Goal: Transaction & Acquisition: Purchase product/service

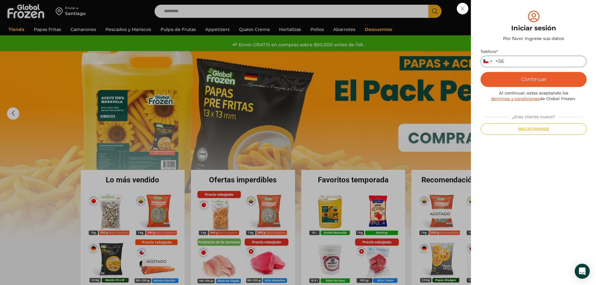
click at [526, 66] on input "Teléfono *" at bounding box center [533, 62] width 106 height 12
type input "*********"
click at [524, 78] on button "Continuar" at bounding box center [533, 79] width 106 height 15
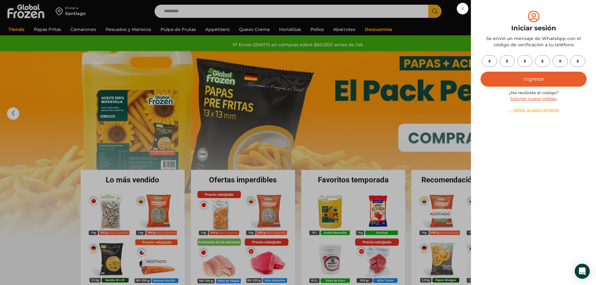
click at [493, 58] on input "text" at bounding box center [489, 61] width 15 height 12
type input "*"
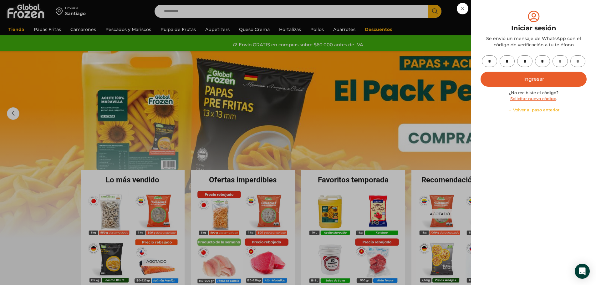
type input "*"
click at [524, 79] on button "Ingresar" at bounding box center [533, 79] width 106 height 15
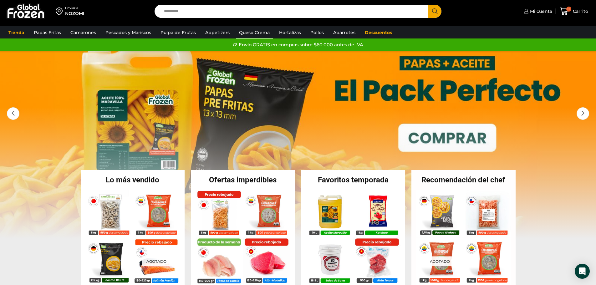
click at [254, 30] on link "Queso Crema" at bounding box center [254, 33] width 37 height 12
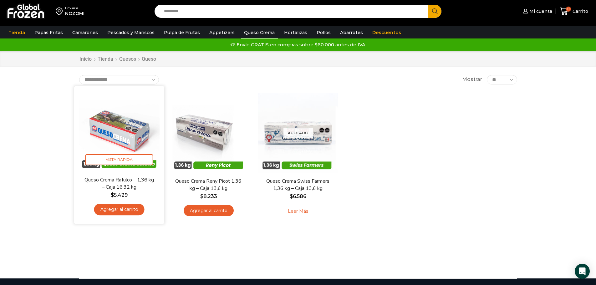
click at [127, 211] on link "Agregar al carrito" at bounding box center [119, 210] width 50 height 12
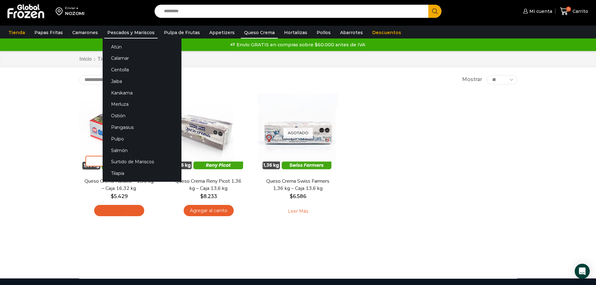
click at [127, 32] on link "Pescados y Mariscos" at bounding box center [130, 33] width 53 height 12
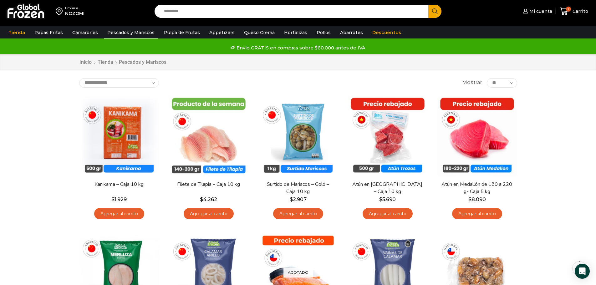
scroll to position [73, 0]
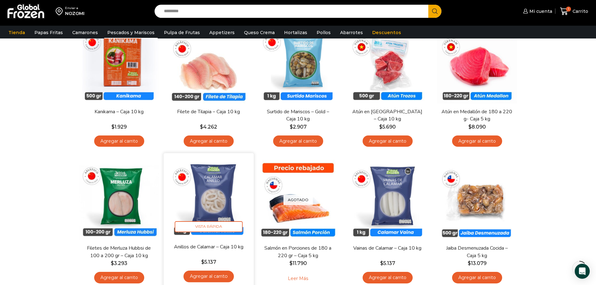
click at [221, 280] on link "Agregar al carrito" at bounding box center [208, 277] width 50 height 12
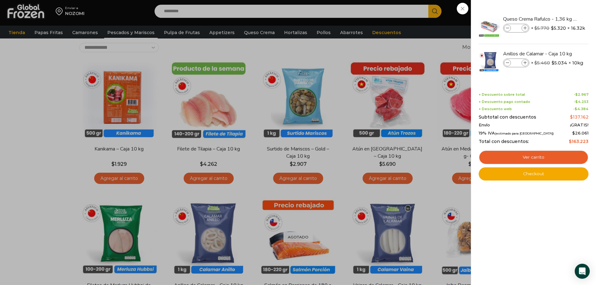
scroll to position [30, 0]
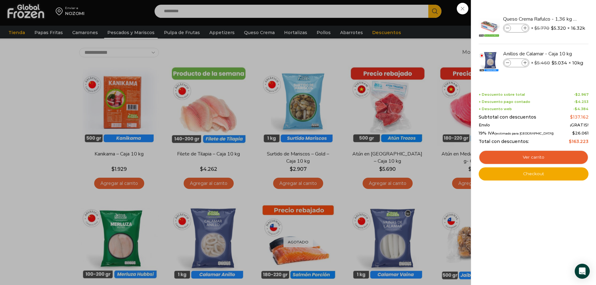
click at [558, 19] on div "2 Carrito 2 2 Shopping Cart *" at bounding box center [573, 11] width 31 height 15
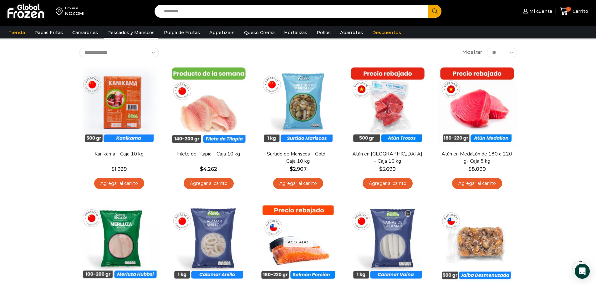
click at [294, 182] on link "Agregar al carrito" at bounding box center [298, 184] width 50 height 12
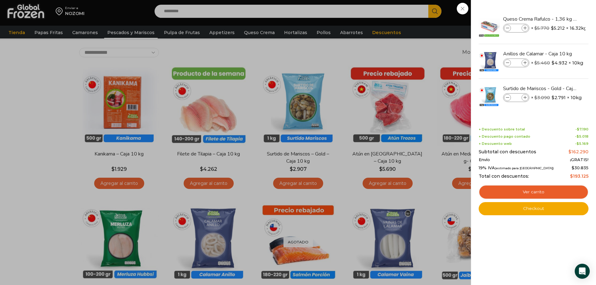
click at [558, 19] on div "3 Carrito 3 3 Shopping Cart *" at bounding box center [573, 11] width 31 height 15
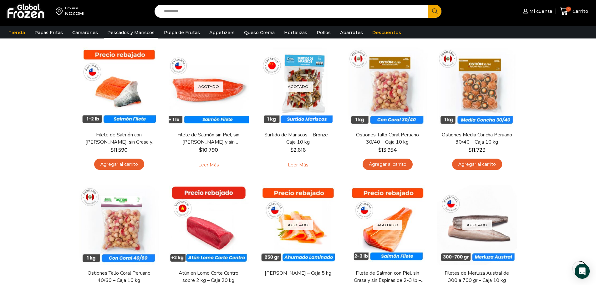
scroll to position [370, 0]
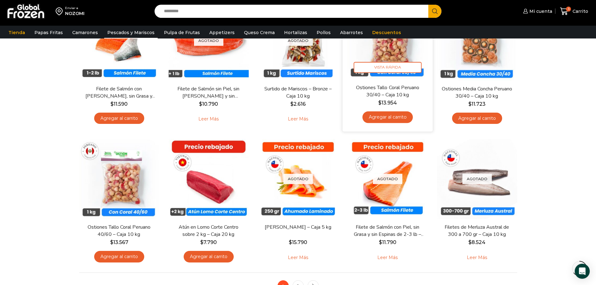
click at [393, 118] on link "Agregar al carrito" at bounding box center [387, 117] width 50 height 12
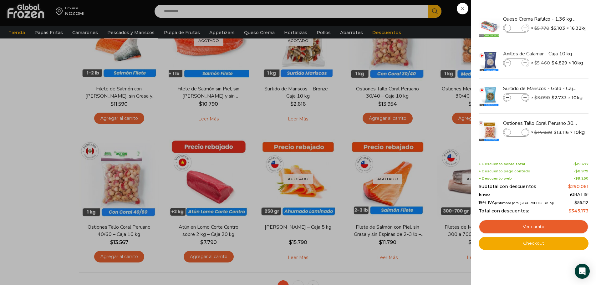
click at [558, 19] on div "4 Carrito 4 4 Shopping Cart *" at bounding box center [573, 11] width 31 height 15
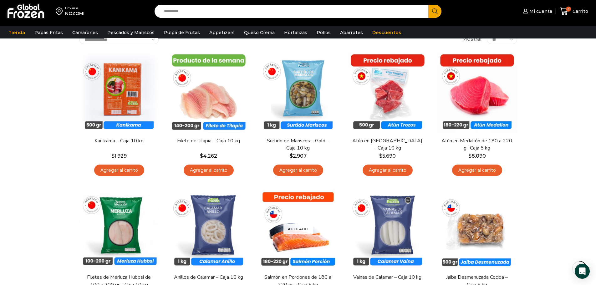
scroll to position [4, 0]
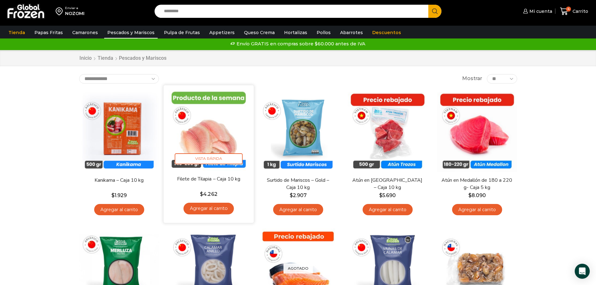
click at [205, 212] on link "Agregar al carrito" at bounding box center [208, 209] width 50 height 12
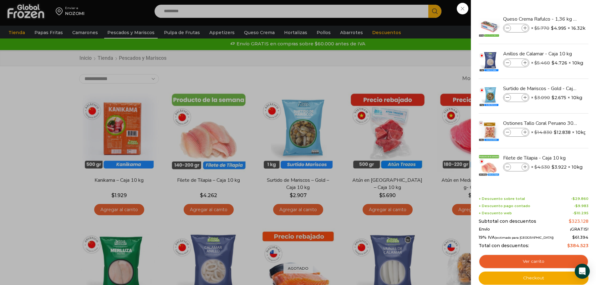
click at [558, 19] on div "5 Carrito 5 5 Shopping Cart" at bounding box center [573, 11] width 31 height 15
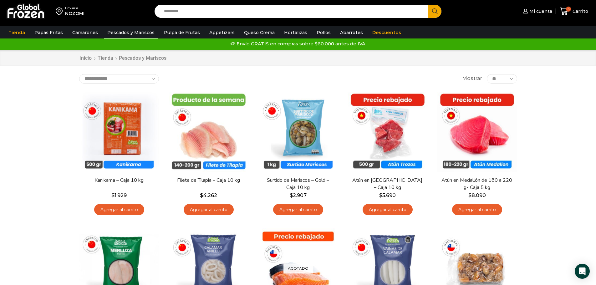
click at [120, 210] on link "Agregar al carrito" at bounding box center [119, 210] width 50 height 12
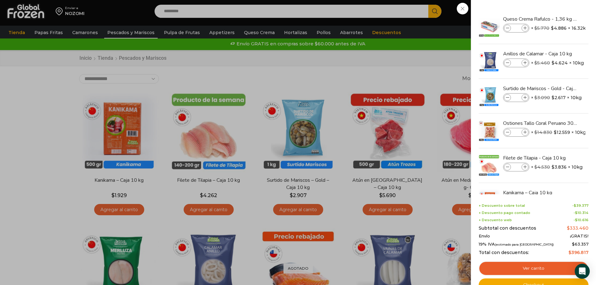
click at [558, 19] on div "6 Carrito 6 6 Shopping Cart *" at bounding box center [573, 11] width 31 height 15
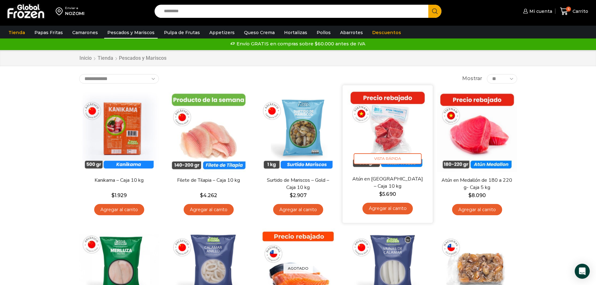
click at [396, 206] on link "Agregar al carrito" at bounding box center [387, 209] width 50 height 12
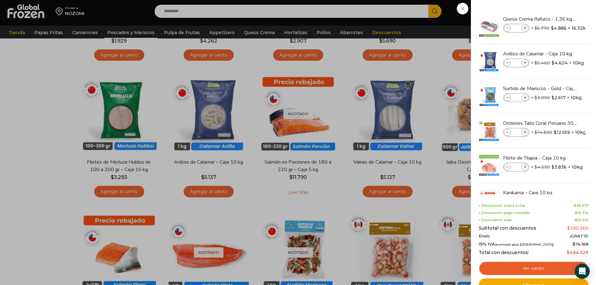
scroll to position [208, 0]
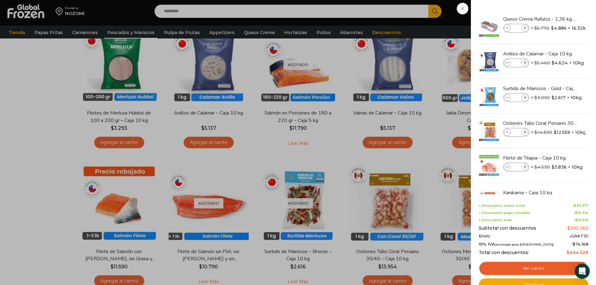
click at [558, 19] on div "7 Carrito 7 7 Shopping Cart" at bounding box center [573, 11] width 31 height 15
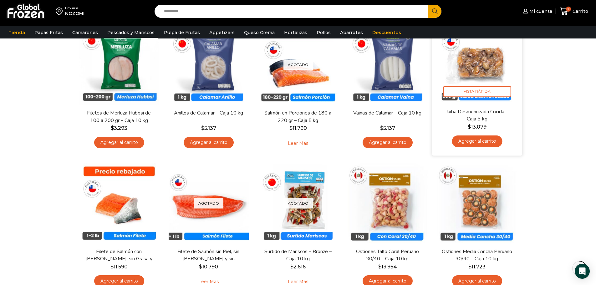
click at [490, 145] on link "Agregar al carrito" at bounding box center [477, 141] width 50 height 12
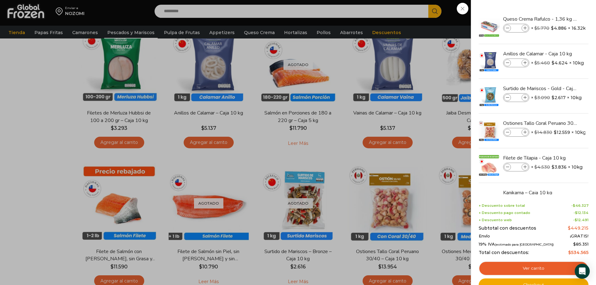
click at [558, 19] on div "8 Carrito 8 8 Shopping Cart" at bounding box center [573, 11] width 31 height 15
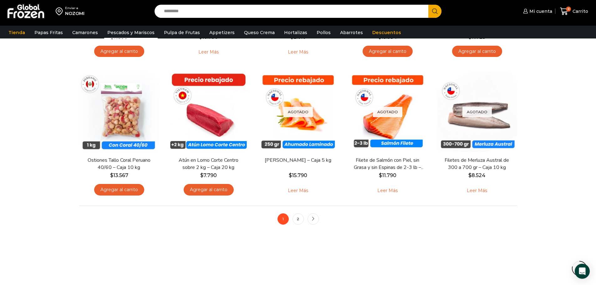
scroll to position [474, 0]
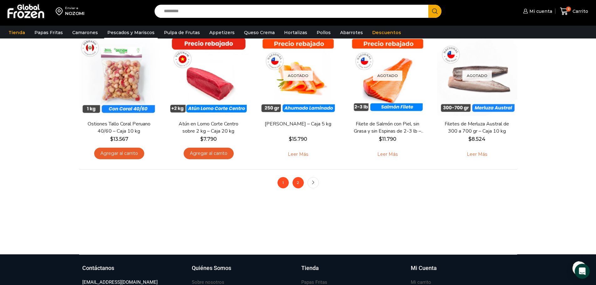
click at [300, 179] on link "2" at bounding box center [297, 182] width 11 height 11
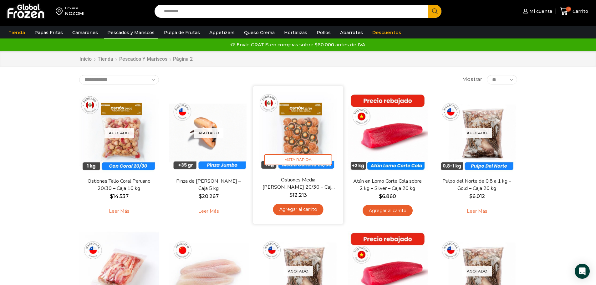
click at [307, 218] on div "Ostiones Media Concha Peruano 20/30 – Caja 10 kg $ 12.213 Agregar al carrito" at bounding box center [298, 197] width 81 height 43
click at [309, 203] on div "Ostiones Media Concha Peruano 20/30 – Caja 10 kg $ 12.213 Agregar al carrito" at bounding box center [298, 197] width 81 height 43
click at [309, 205] on link "Agregar al carrito" at bounding box center [298, 210] width 50 height 12
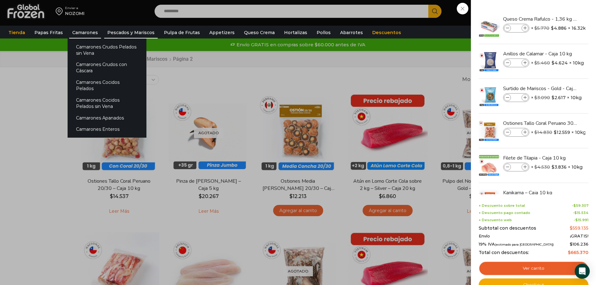
click at [80, 32] on link "Camarones" at bounding box center [85, 33] width 32 height 12
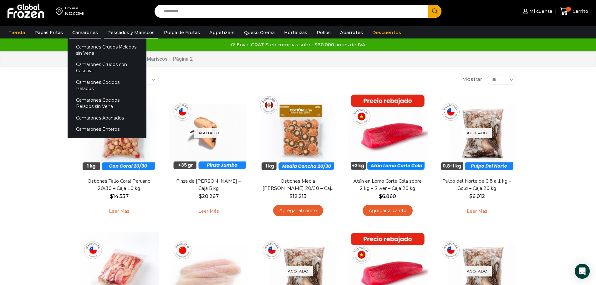
click at [79, 30] on link "Camarones" at bounding box center [85, 33] width 32 height 12
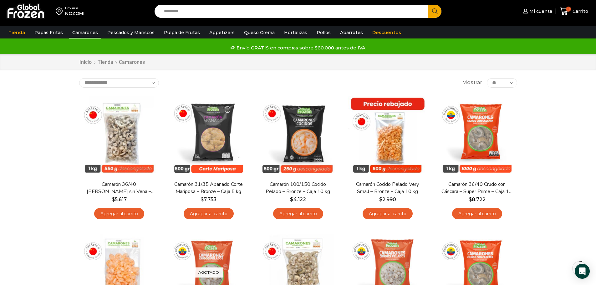
scroll to position [31, 0]
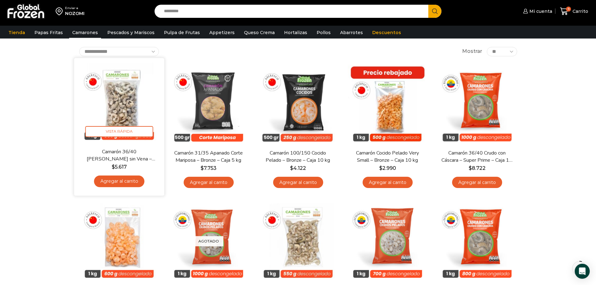
click at [119, 179] on link "Agregar al carrito" at bounding box center [119, 181] width 50 height 12
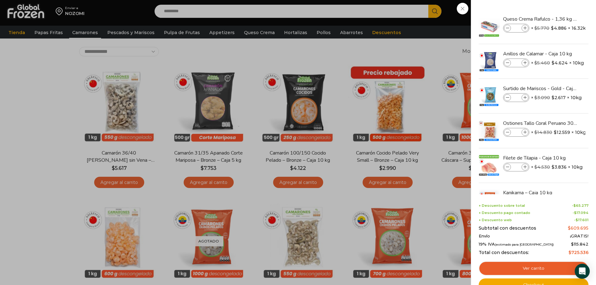
click at [558, 19] on div "10 [GEOGRAPHIC_DATA] 10 10 Shopping Cart *" at bounding box center [573, 11] width 31 height 15
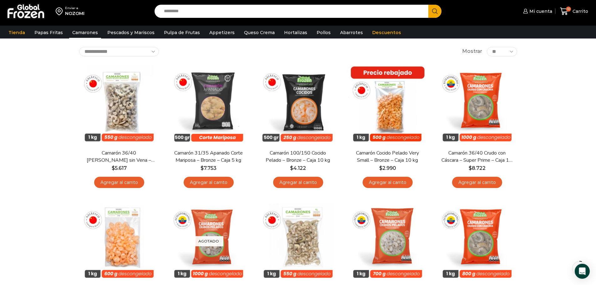
click at [378, 186] on link "Agregar al carrito" at bounding box center [387, 183] width 50 height 12
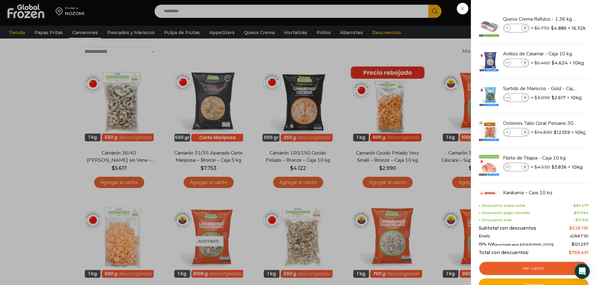
click at [558, 19] on div "11 Carrito 11 11 Shopping Cart" at bounding box center [573, 11] width 31 height 15
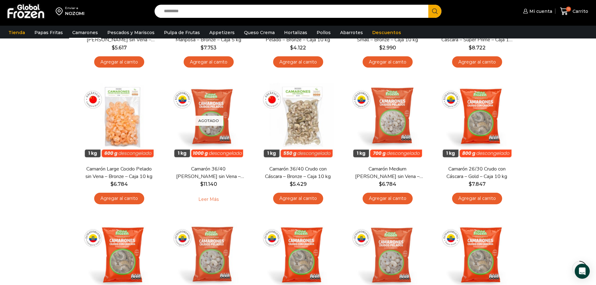
scroll to position [173, 0]
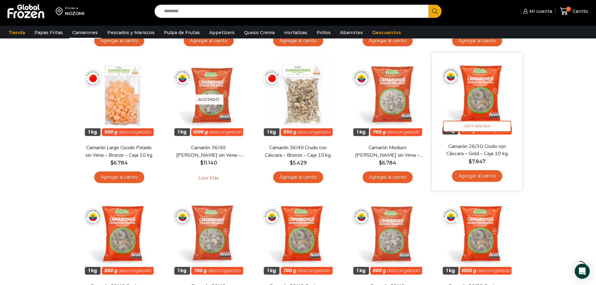
click at [483, 175] on link "Agregar al carrito" at bounding box center [477, 176] width 50 height 12
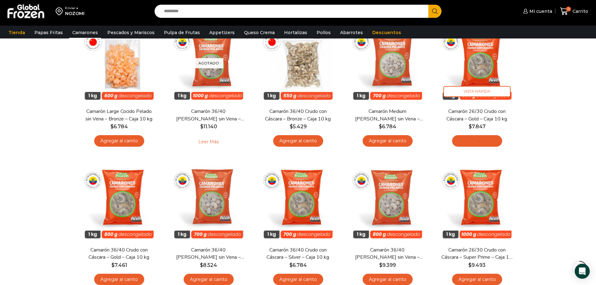
scroll to position [269, 0]
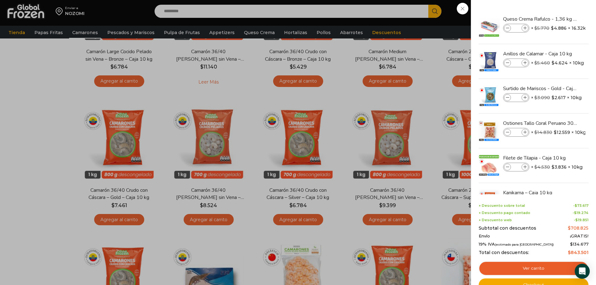
click at [558, 19] on div "12 Carrito 12 12 Shopping Cart" at bounding box center [573, 11] width 31 height 15
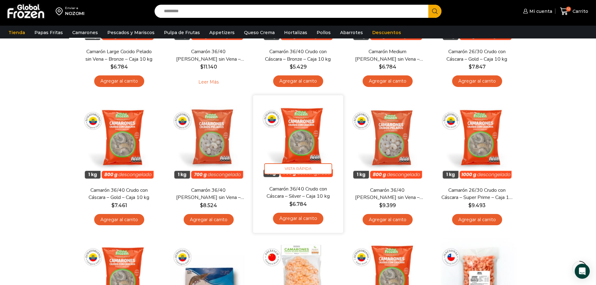
click at [308, 217] on link "Agregar al carrito" at bounding box center [298, 219] width 50 height 12
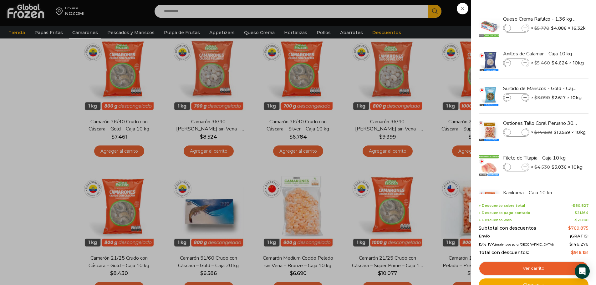
scroll to position [343, 0]
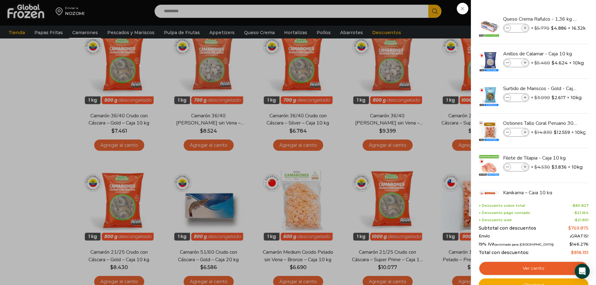
click at [558, 19] on div "13 Carrito 13 13 Shopping Cart" at bounding box center [573, 11] width 31 height 15
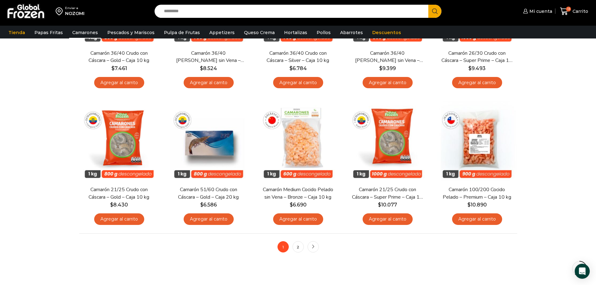
scroll to position [410, 0]
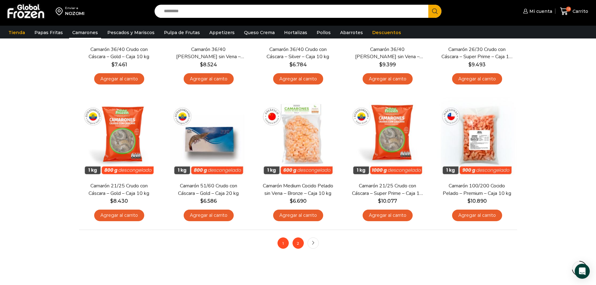
click at [298, 245] on link "2" at bounding box center [297, 242] width 11 height 11
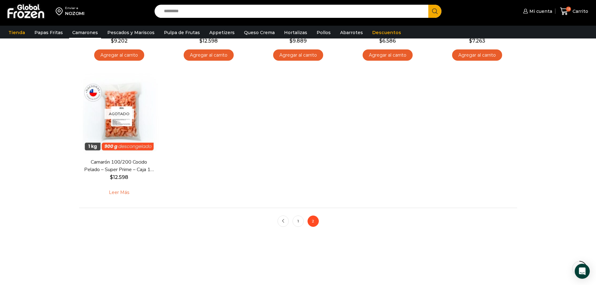
scroll to position [163, 0]
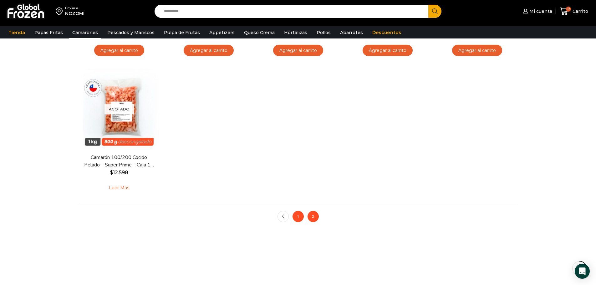
click at [301, 218] on link "1" at bounding box center [297, 216] width 11 height 11
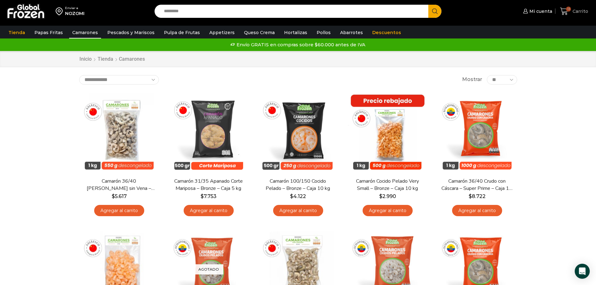
click at [569, 13] on span "13" at bounding box center [565, 11] width 11 height 8
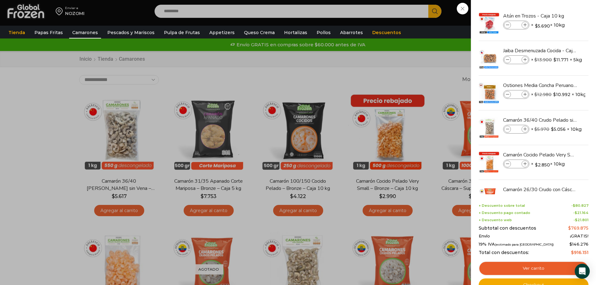
scroll to position [231, 0]
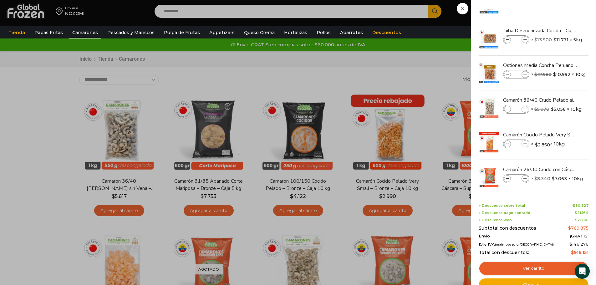
click at [558, 19] on div "13 Carrito 13 13 Shopping Cart *" at bounding box center [573, 11] width 31 height 15
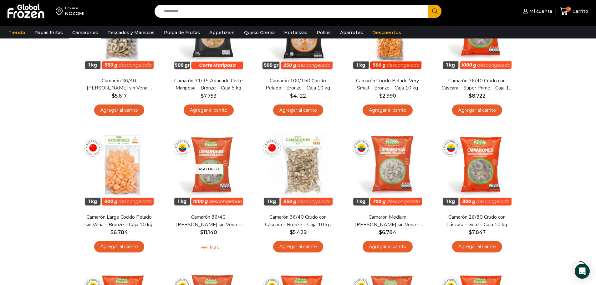
scroll to position [129, 0]
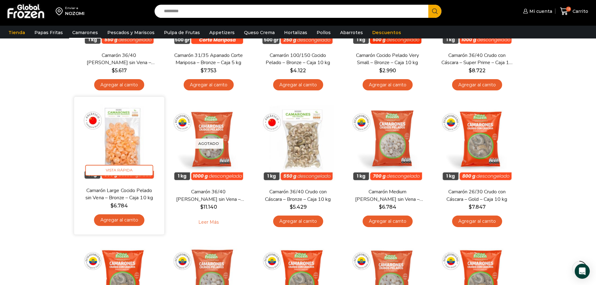
click at [129, 220] on link "Agregar al carrito" at bounding box center [119, 220] width 50 height 12
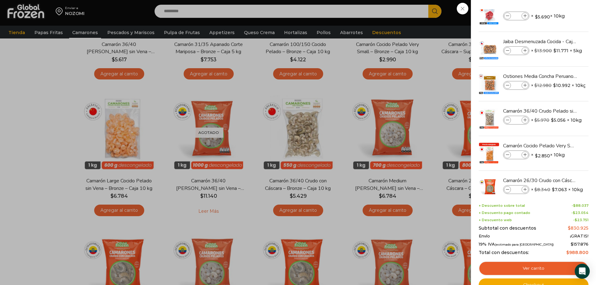
scroll to position [236, 0]
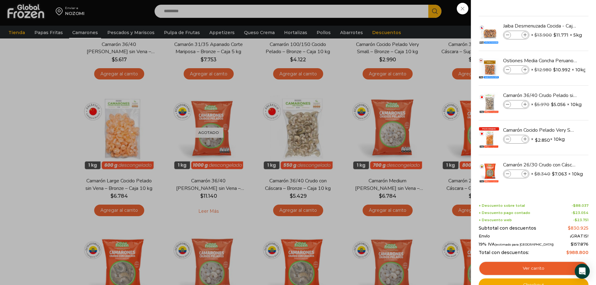
click at [558, 19] on div "14 Carrito 14 14 Shopping Cart *" at bounding box center [573, 11] width 31 height 15
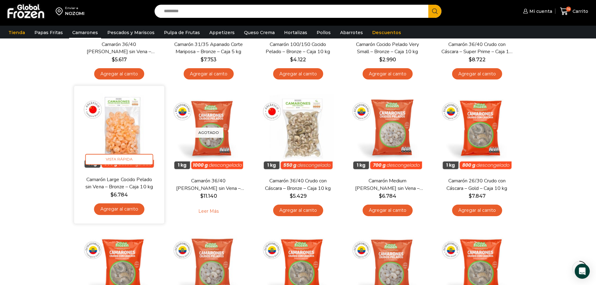
click at [117, 208] on link "Agregar al carrito" at bounding box center [119, 209] width 50 height 12
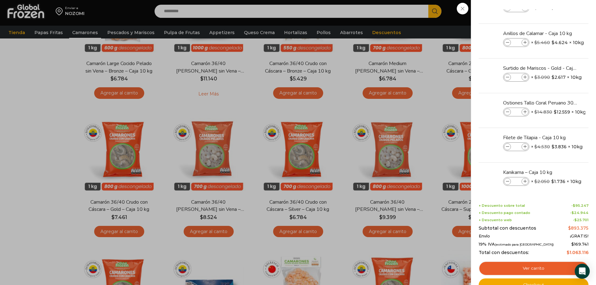
scroll to position [0, 0]
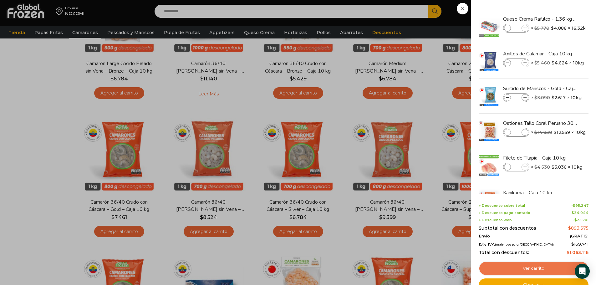
click at [517, 270] on link "Ver carrito" at bounding box center [534, 268] width 110 height 14
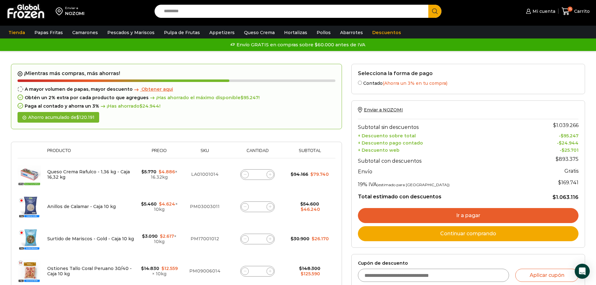
drag, startPoint x: 600, startPoint y: 68, endPoint x: 600, endPoint y: 51, distance: 16.6
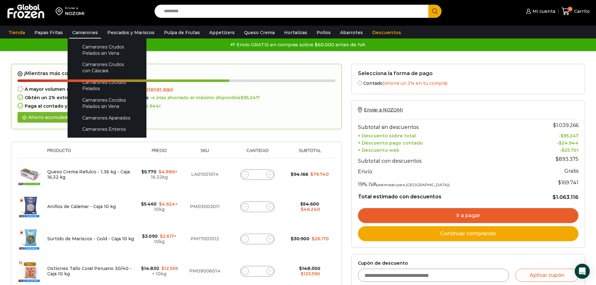
click at [90, 31] on link "Camarones" at bounding box center [85, 33] width 32 height 12
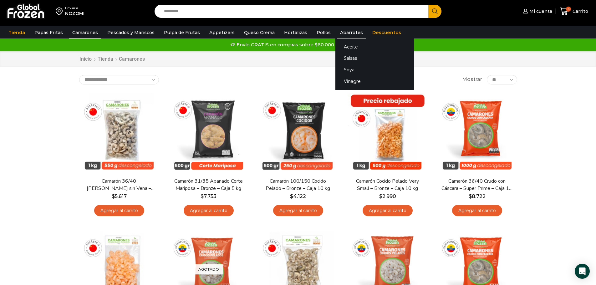
click at [347, 33] on link "Abarrotes" at bounding box center [351, 33] width 29 height 12
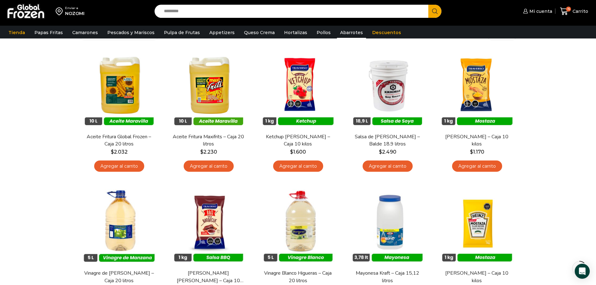
scroll to position [99, 0]
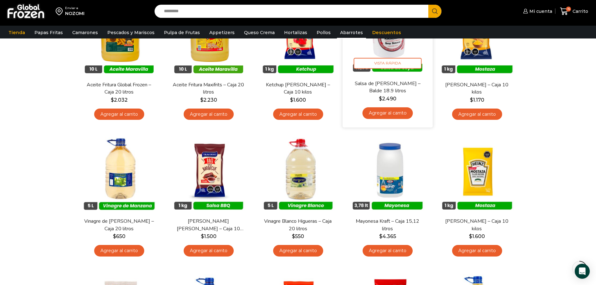
click at [401, 110] on link "Agregar al carrito" at bounding box center [387, 113] width 50 height 12
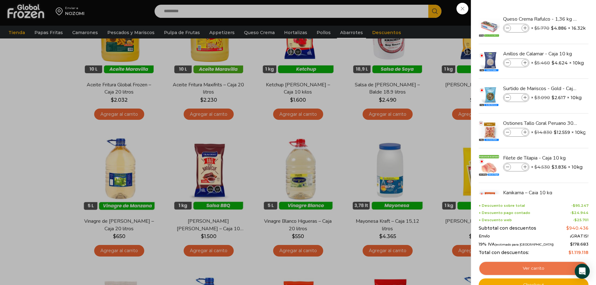
click at [542, 268] on link "Ver carrito" at bounding box center [534, 268] width 110 height 14
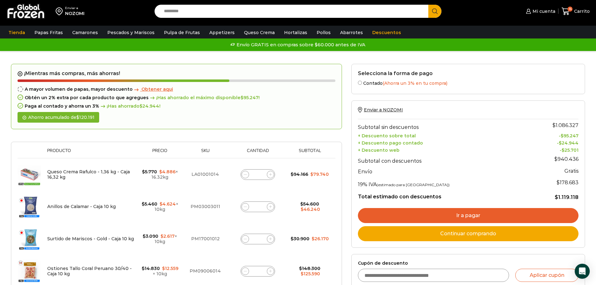
click at [459, 213] on link "Ir a pagar" at bounding box center [468, 215] width 220 height 15
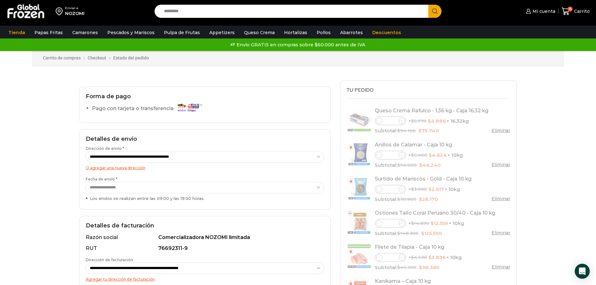
click at [318, 187] on select "**********" at bounding box center [205, 188] width 238 height 12
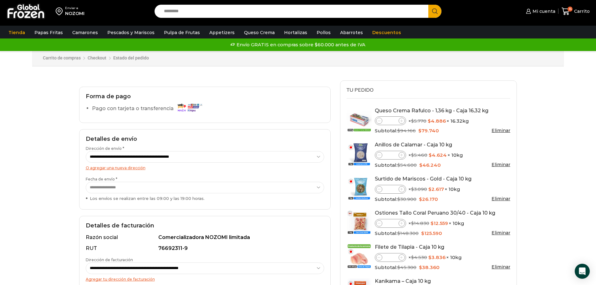
click at [537, 8] on span "Mi cuenta" at bounding box center [543, 11] width 24 height 6
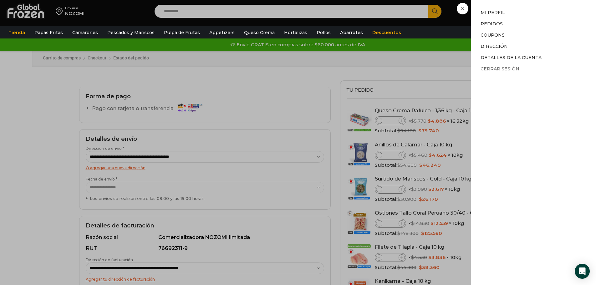
click at [509, 66] on link "Cerrar sesión" at bounding box center [499, 69] width 39 height 6
